Goal: Transaction & Acquisition: Purchase product/service

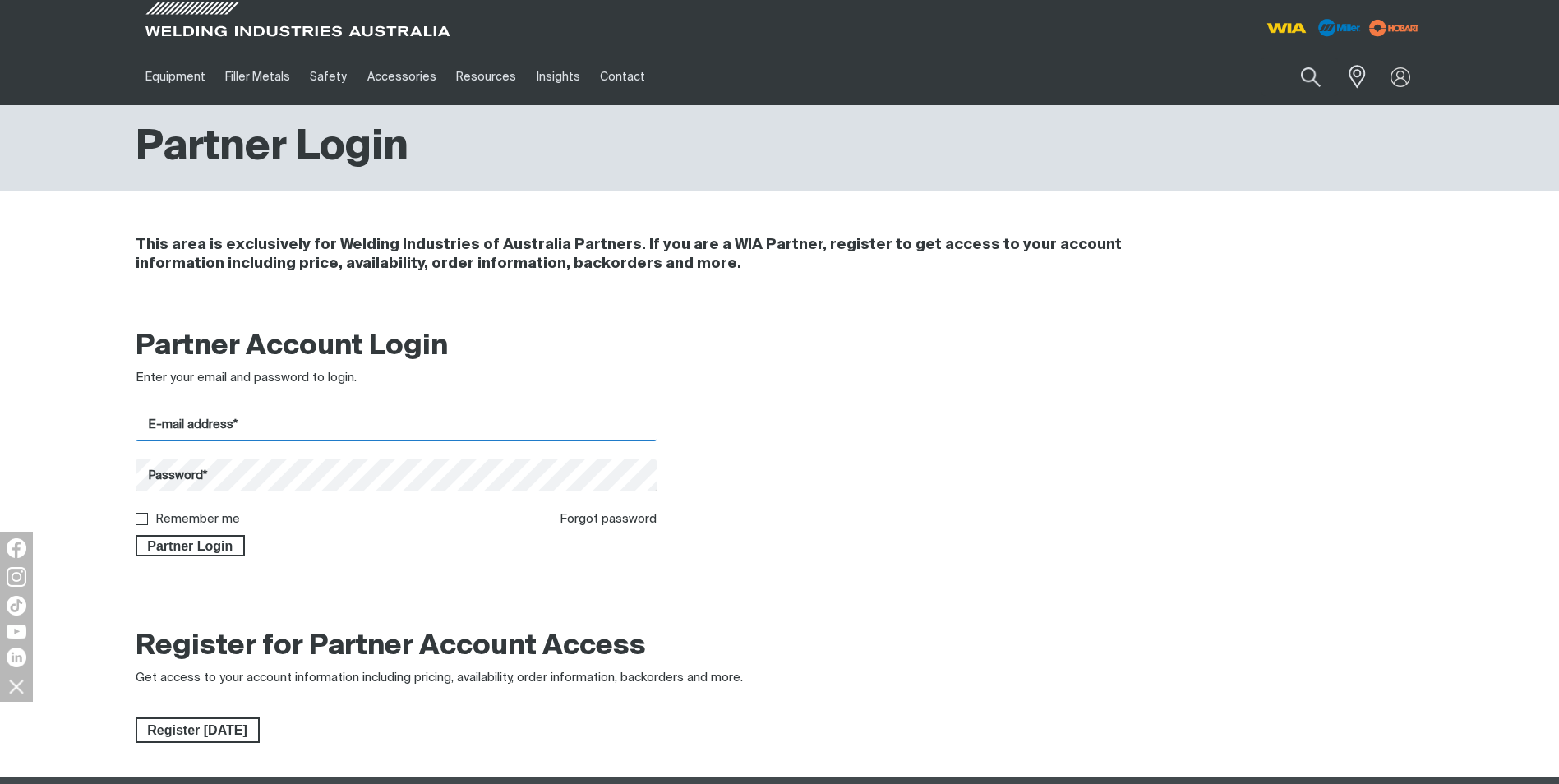
click at [200, 424] on input "E-mail address*" at bounding box center [397, 426] width 522 height 32
type input "[PERSON_NAME][EMAIL_ADDRESS][DOMAIN_NAME]"
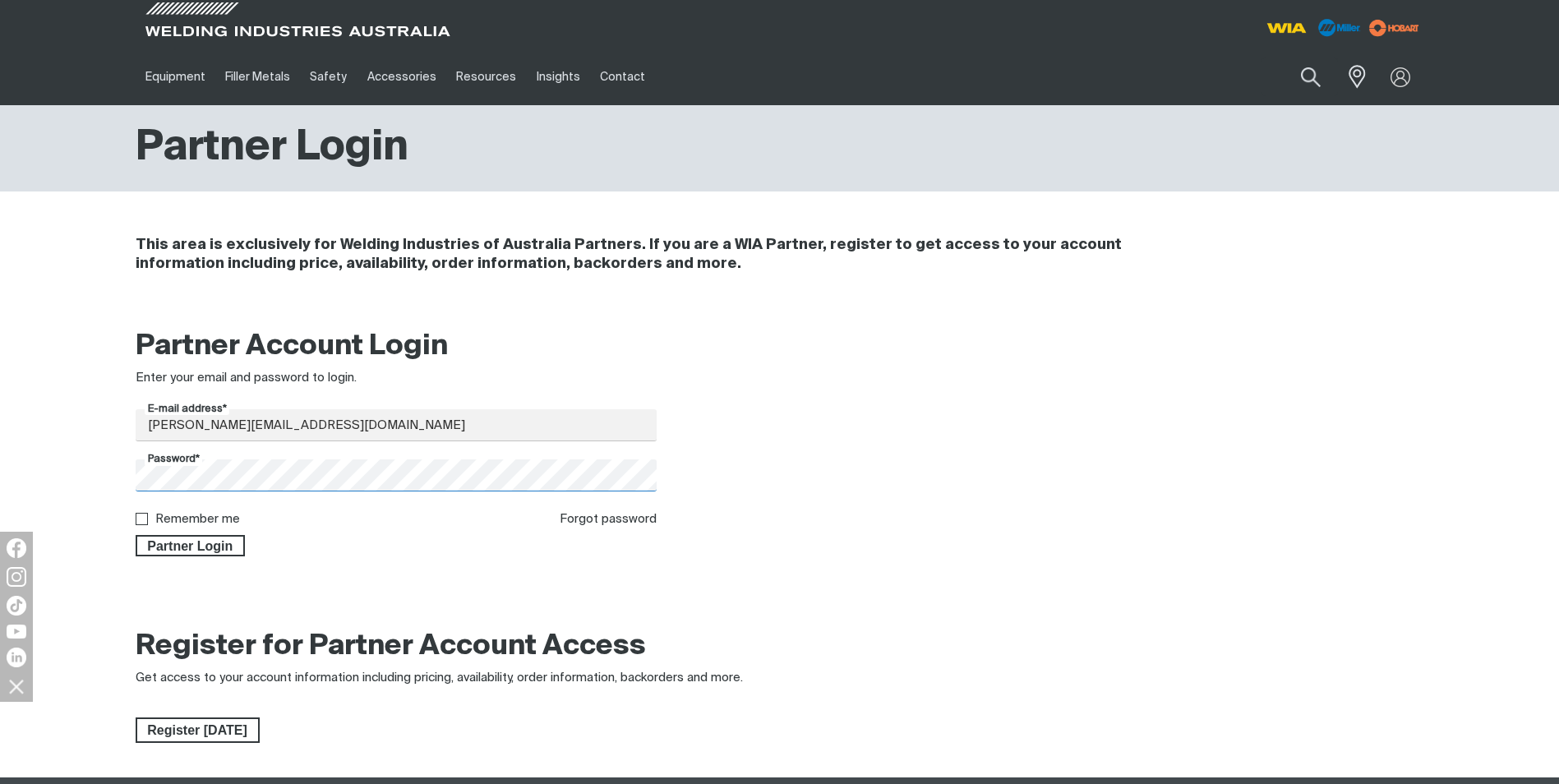
click at [136, 535] on button "Partner Login" at bounding box center [191, 545] width 110 height 21
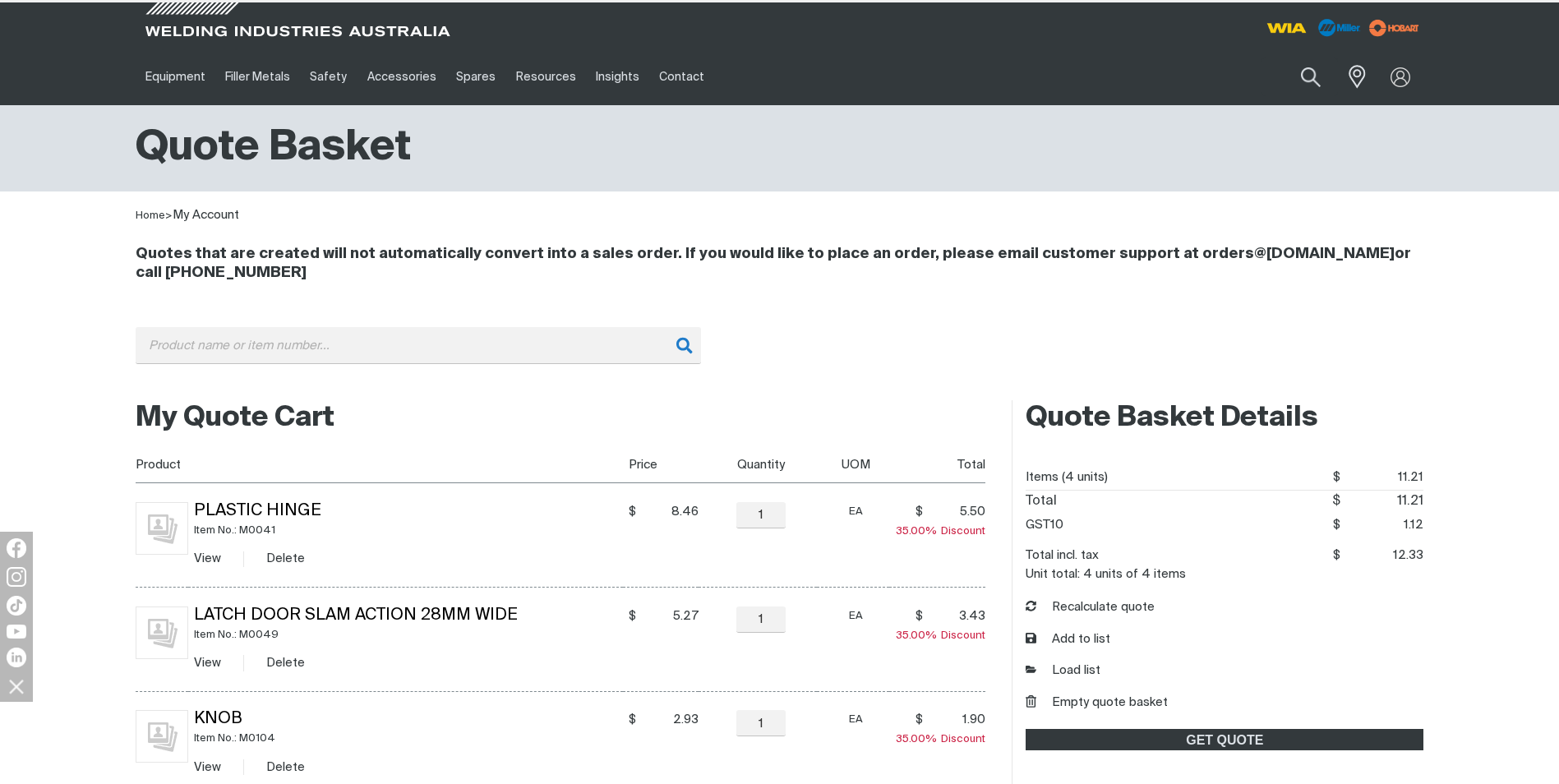
click at [140, 516] on img at bounding box center [162, 527] width 53 height 53
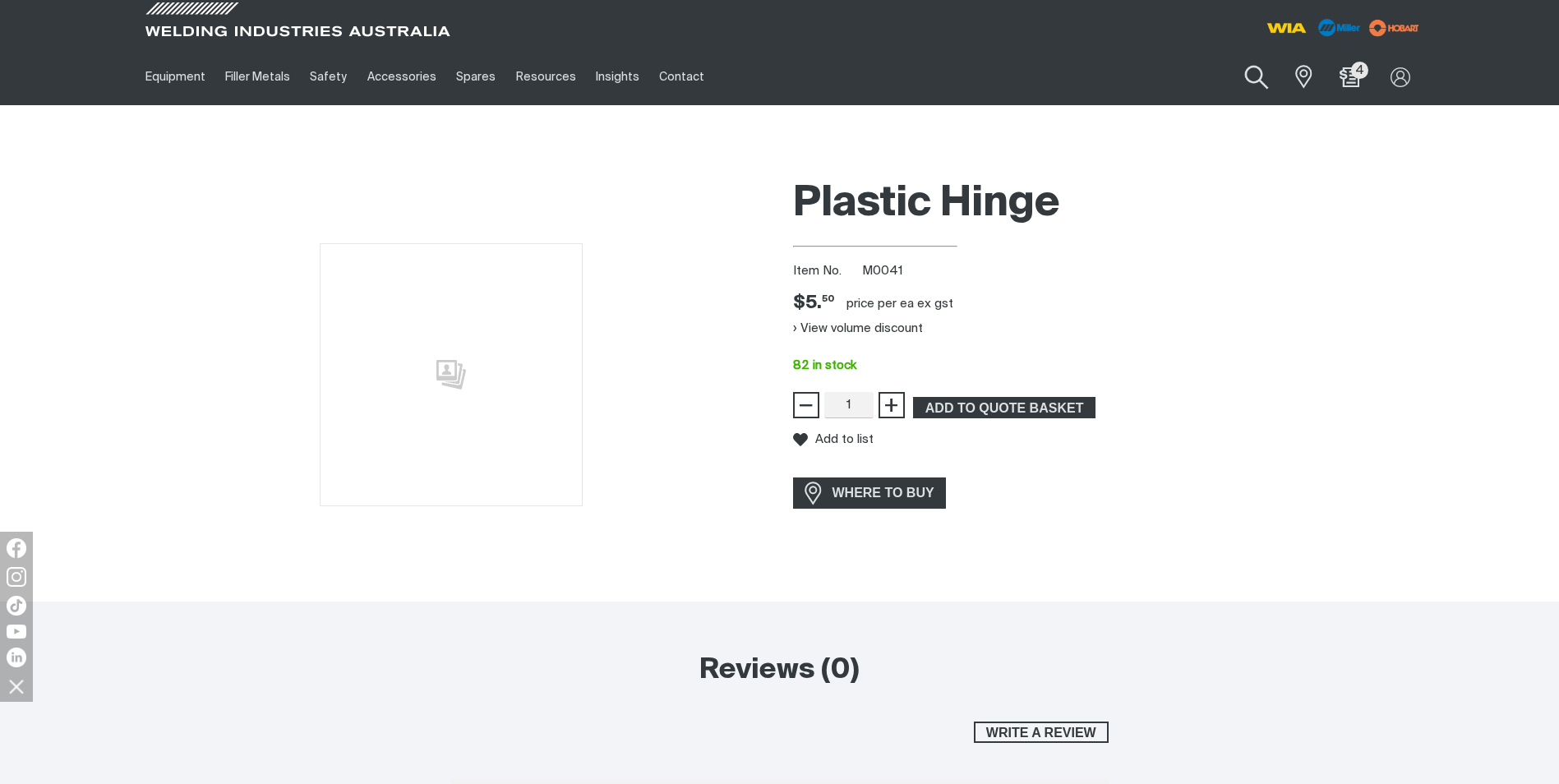
click at [1248, 73] on button "Search products" at bounding box center [1257, 78] width 66 height 46
click at [1069, 83] on input "Search" at bounding box center [1157, 76] width 253 height 37
type input "wf057"
click at [1131, 127] on span "Wire Feeed Assembly & Motor W65 - WF057" at bounding box center [1176, 114] width 188 height 28
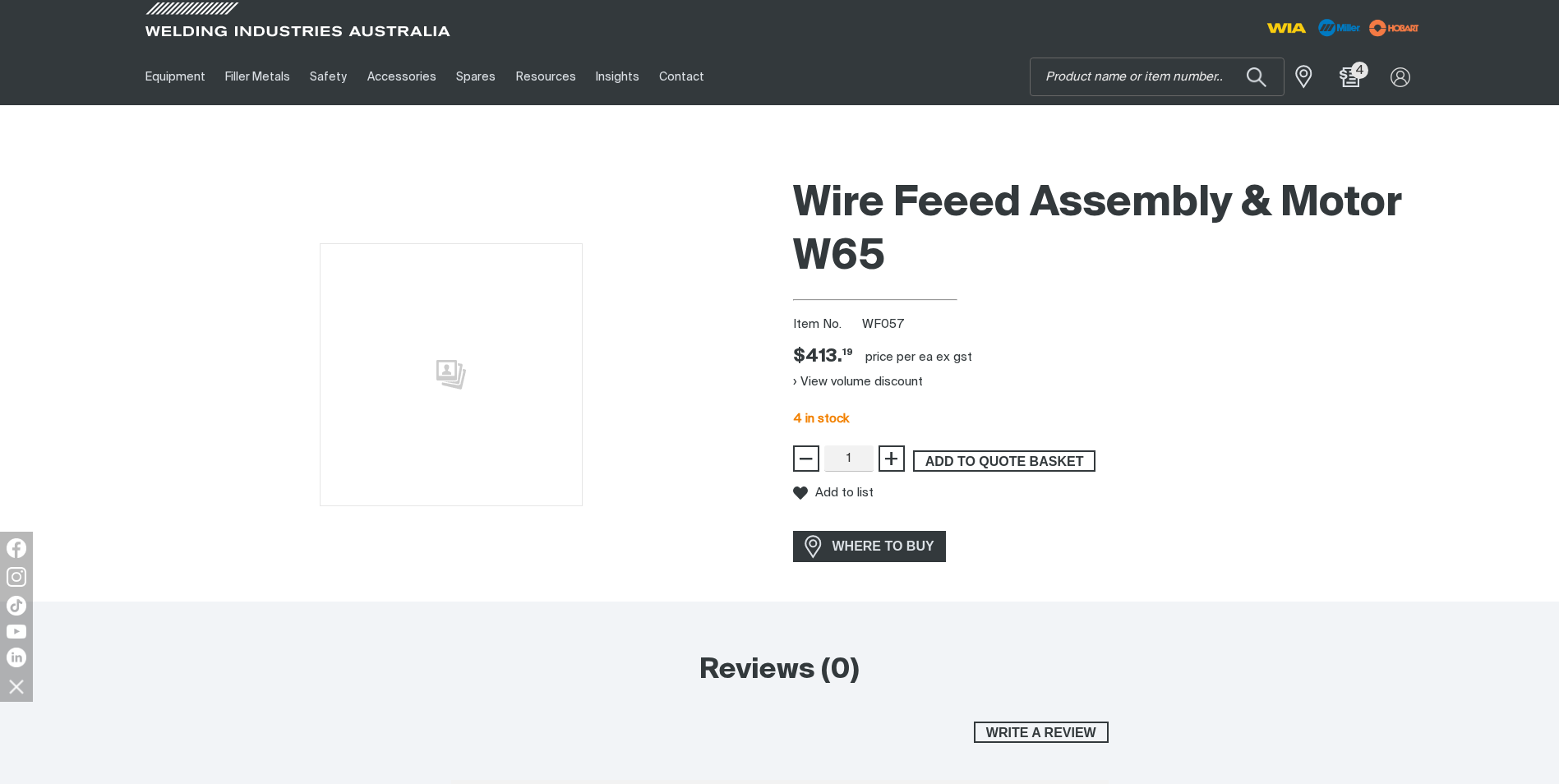
click at [995, 458] on span "ADD TO QUOTE BASKET" at bounding box center [1004, 461] width 179 height 21
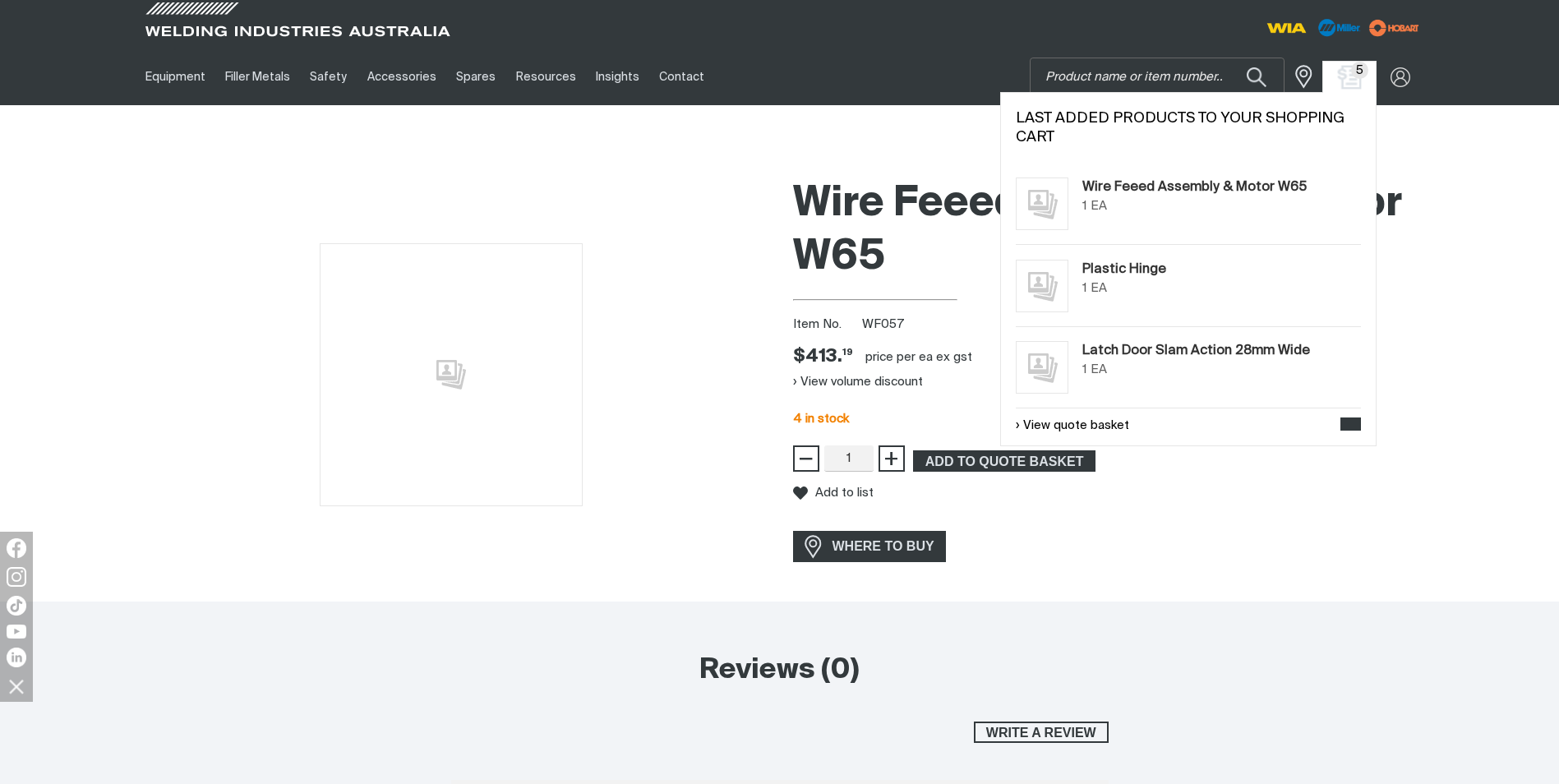
click at [1343, 76] on img "Shopping cart (5 product(s))" at bounding box center [1349, 77] width 24 height 24
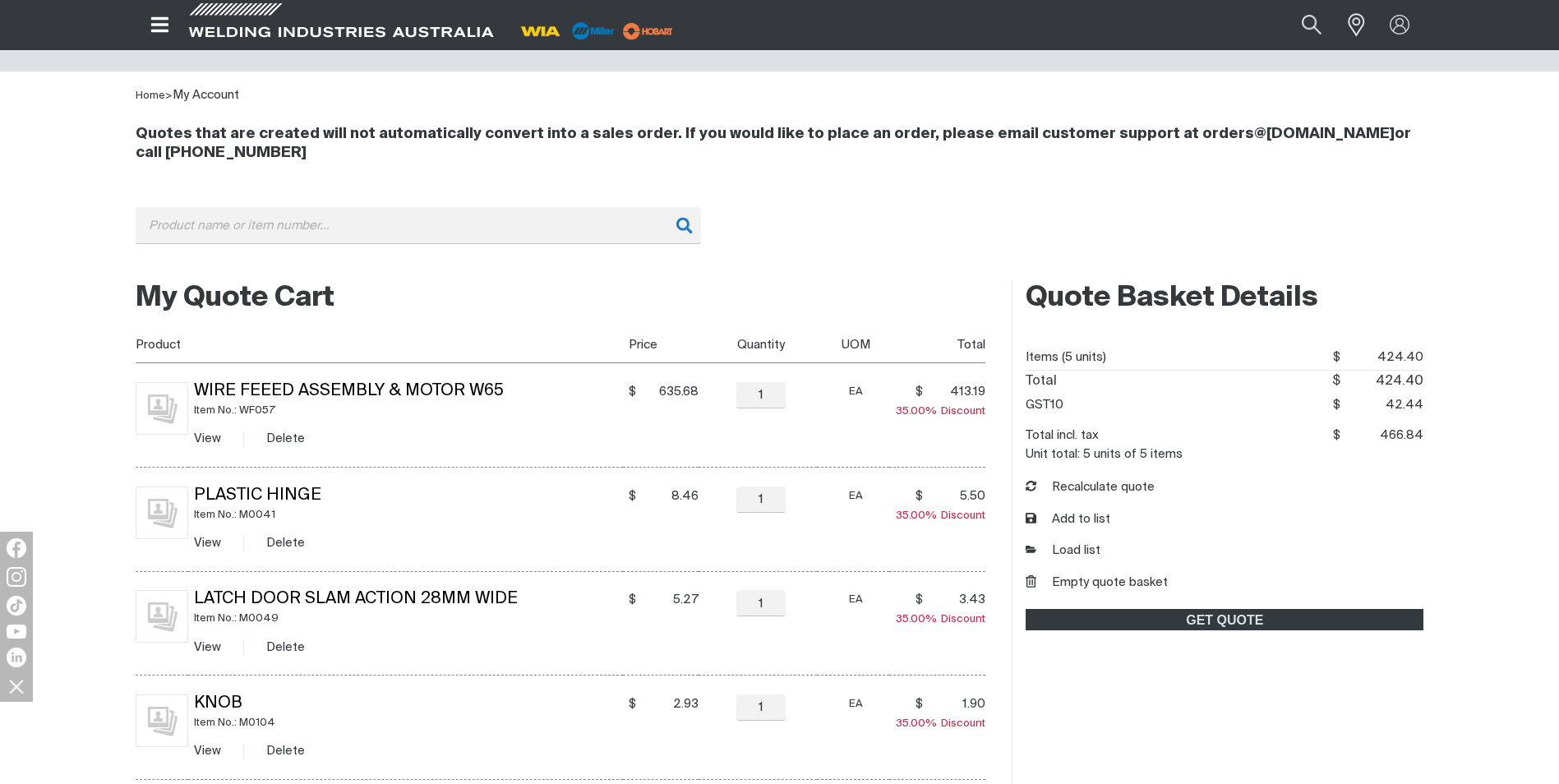
scroll to position [82, 0]
